Goal: Task Accomplishment & Management: Complete application form

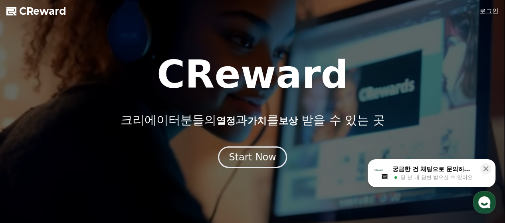
click at [496, 15] on link "로그인" at bounding box center [489, 11] width 19 height 10
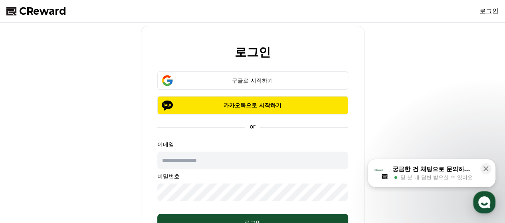
click at [249, 85] on button "구글로 시작하기" at bounding box center [252, 80] width 191 height 18
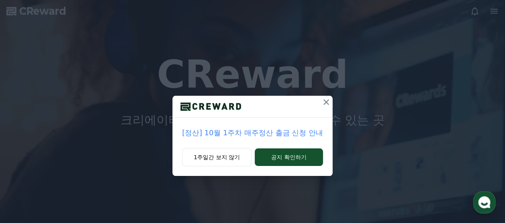
click at [219, 159] on button "1주일간 보지 않기" at bounding box center [216, 157] width 69 height 18
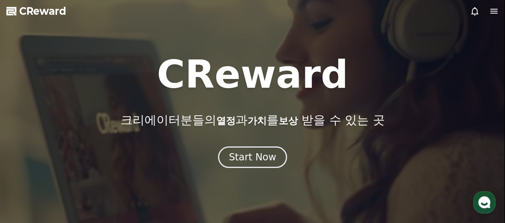
click at [251, 154] on div "Start Now" at bounding box center [253, 157] width 48 height 13
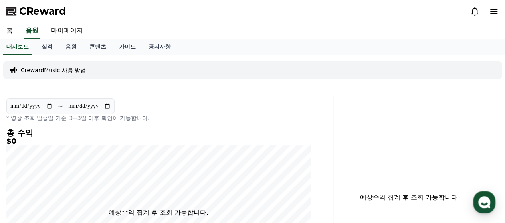
click at [73, 48] on link "음원" at bounding box center [71, 47] width 24 height 15
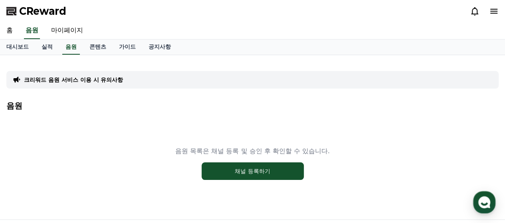
click at [280, 172] on button "채널 등록하기" at bounding box center [253, 172] width 102 height 18
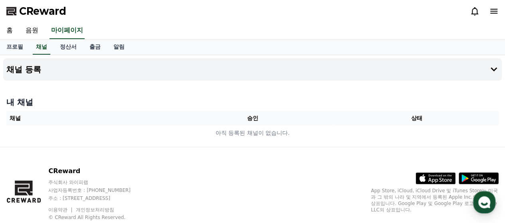
click at [93, 72] on button "채널 등록" at bounding box center [252, 69] width 499 height 22
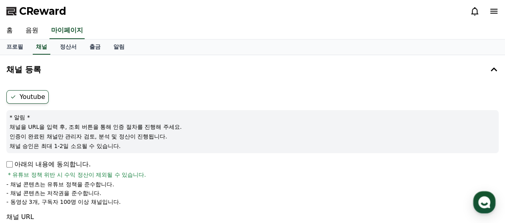
click at [17, 167] on p "아래의 내용에 동의합니다." at bounding box center [48, 165] width 84 height 10
